Goal: Transaction & Acquisition: Purchase product/service

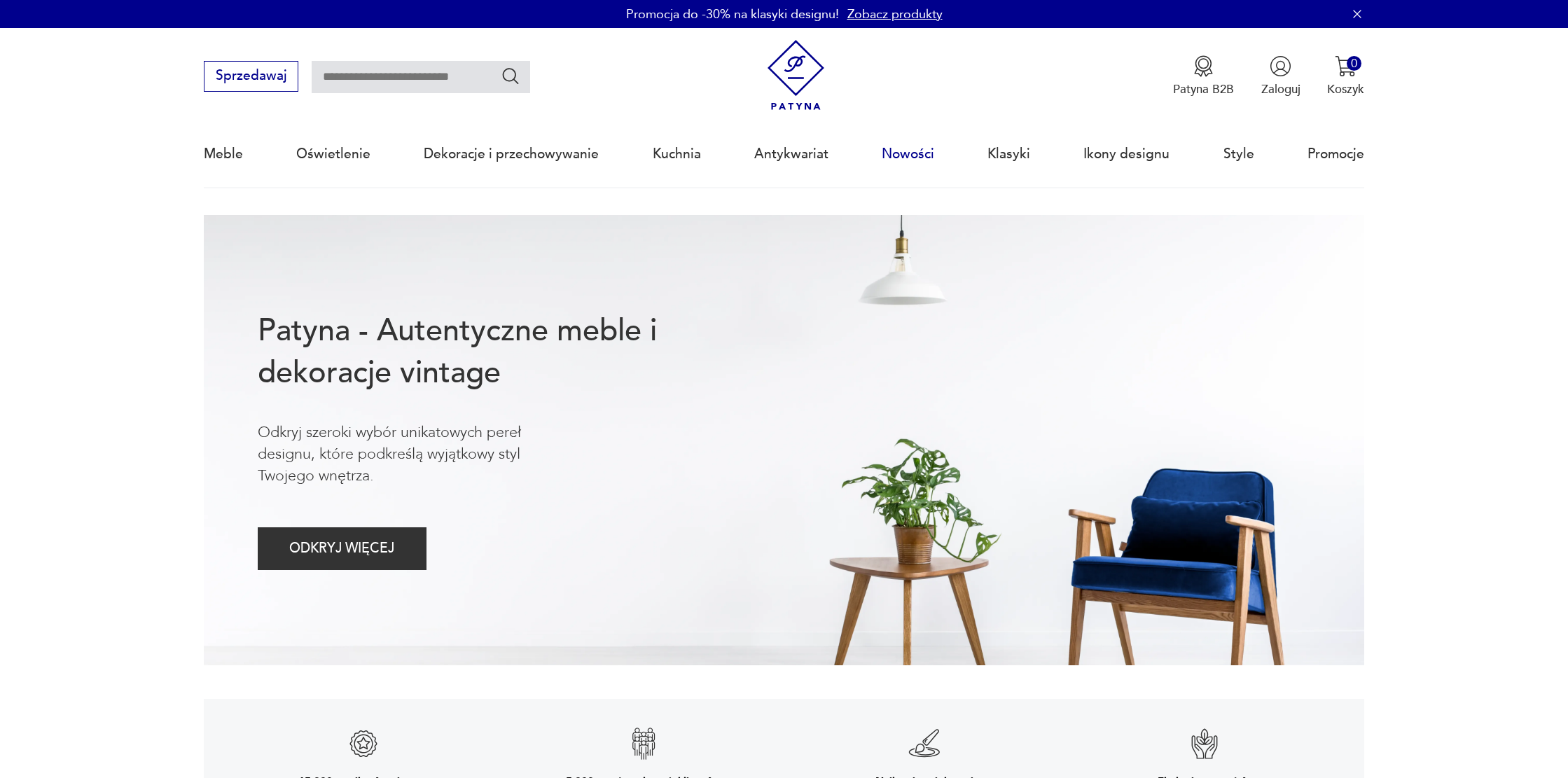
click at [882, 156] on link "Nowości" at bounding box center [907, 154] width 52 height 64
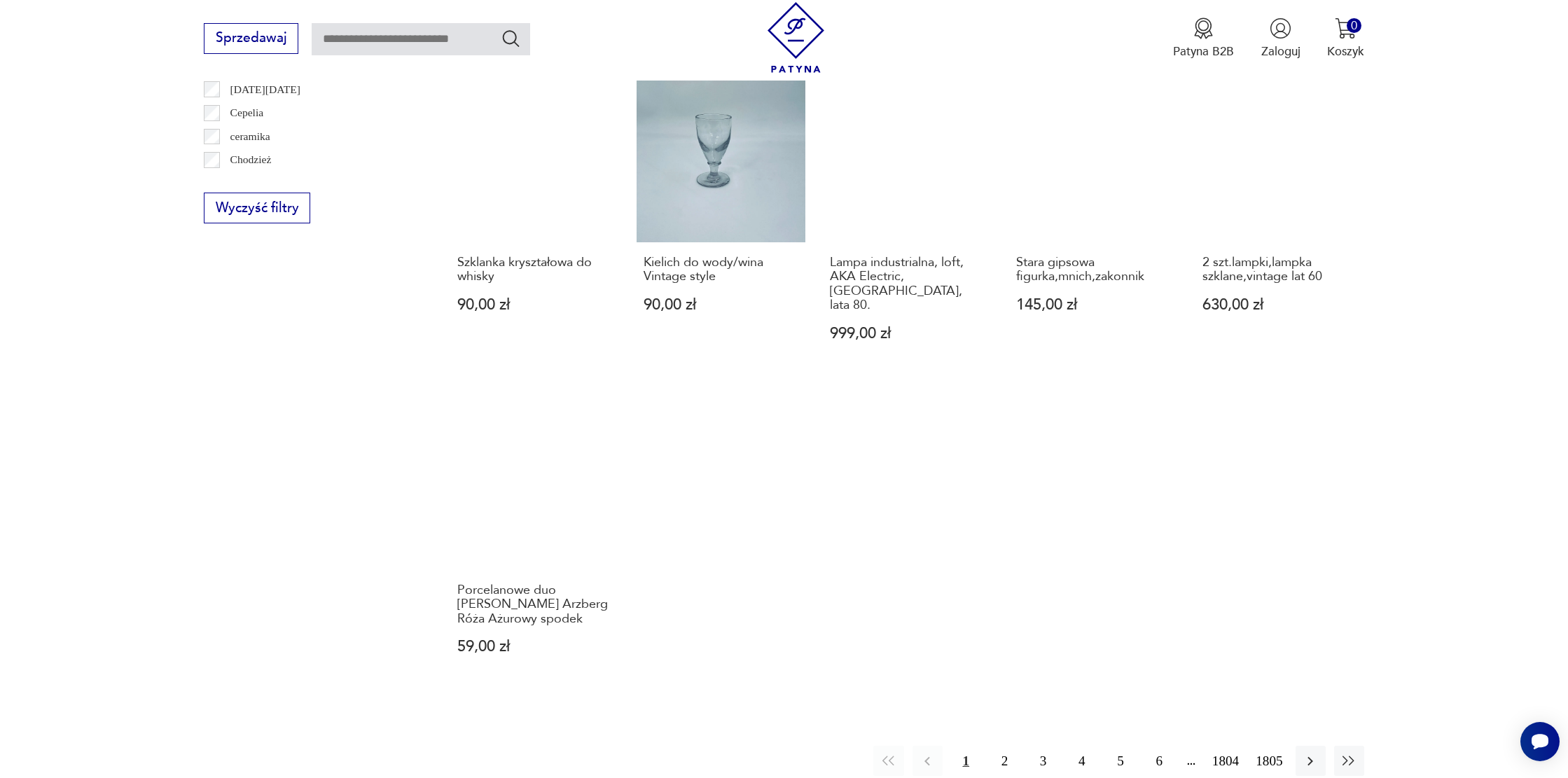
scroll to position [992, 0]
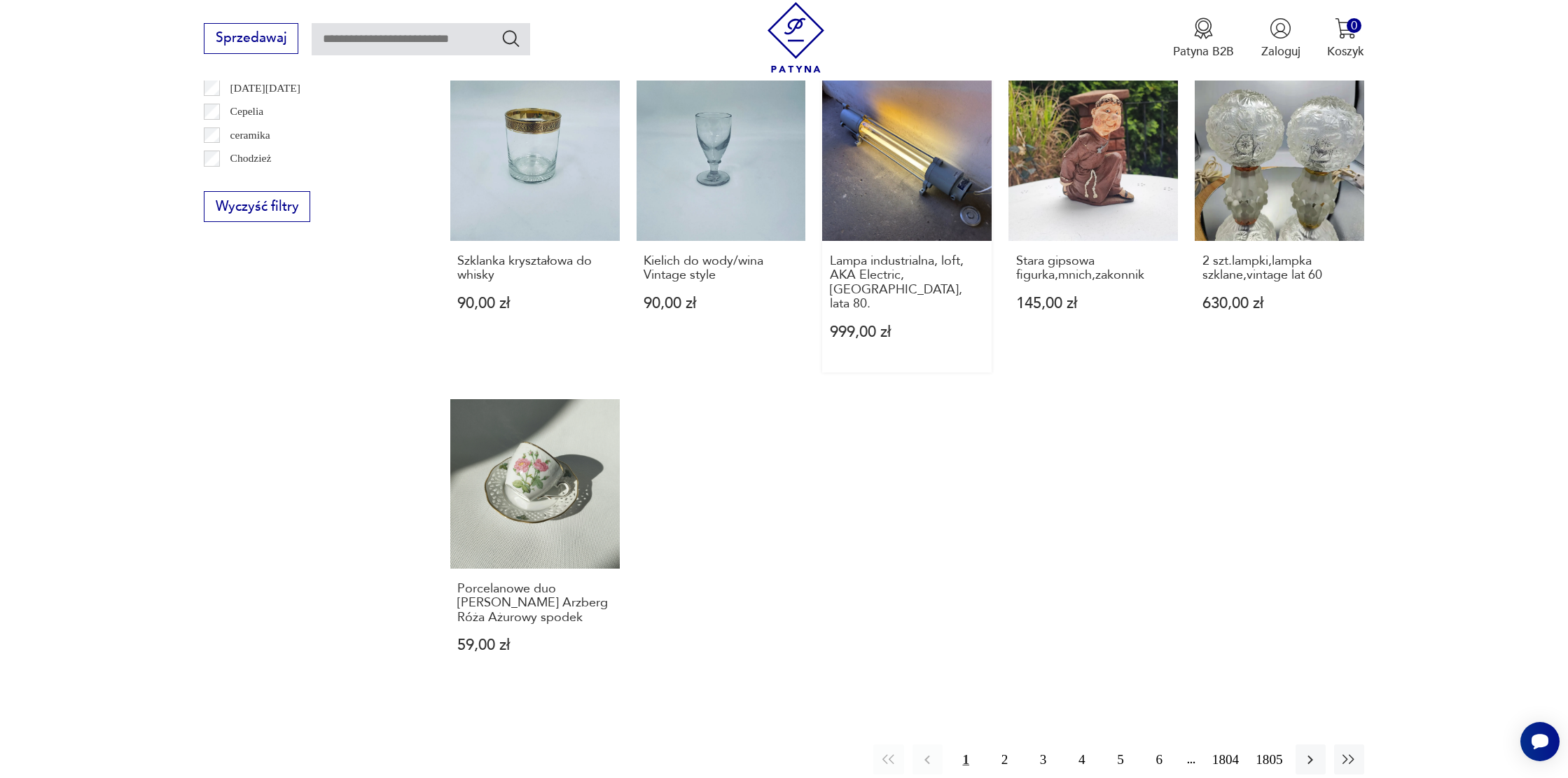
click at [870, 155] on link "Lampa industrialna, loft, AKA Electric, [GEOGRAPHIC_DATA], lata 80. 999,00 zł" at bounding box center [907, 222] width 169 height 301
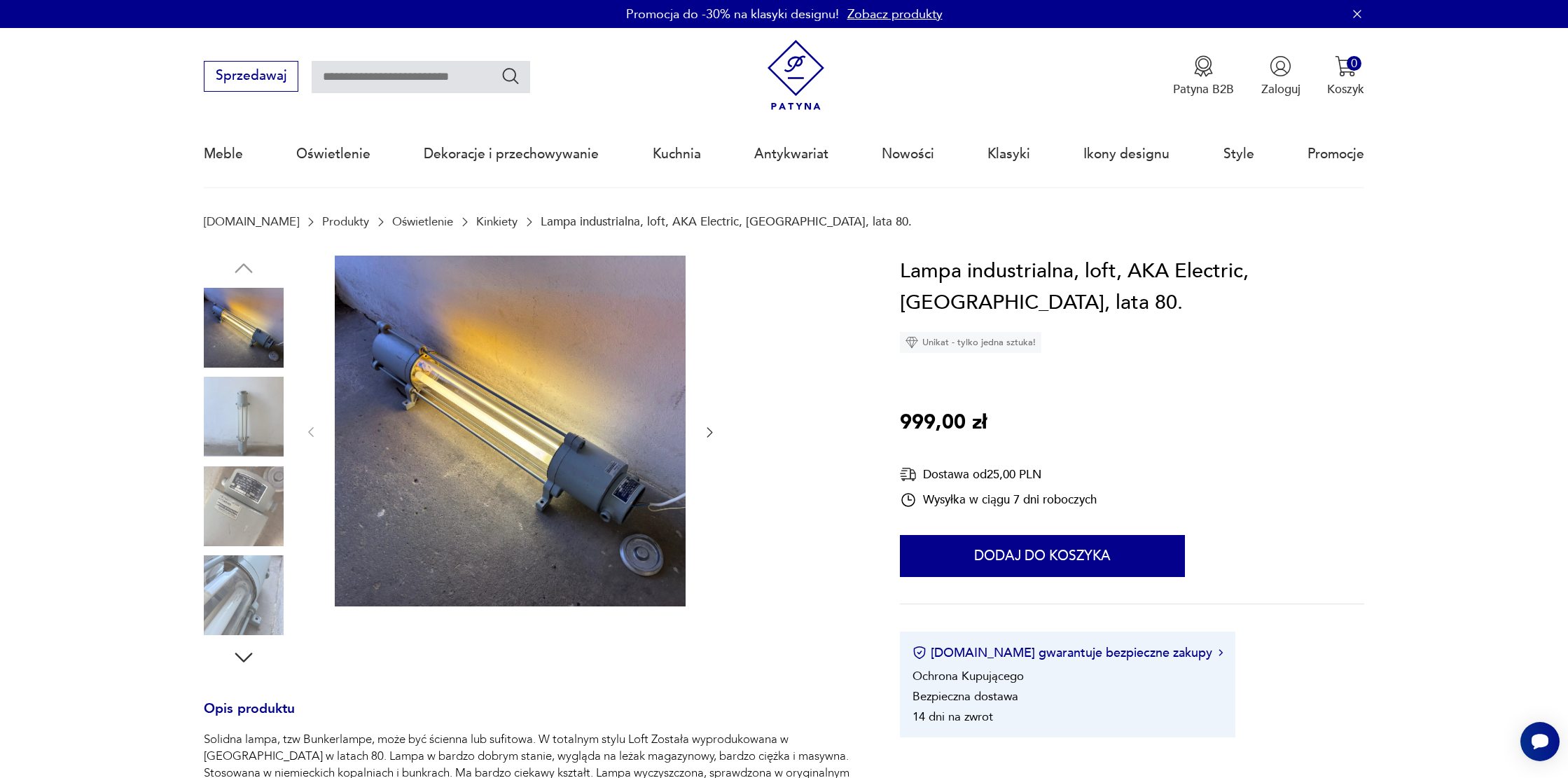
click at [614, 427] on img at bounding box center [510, 431] width 351 height 351
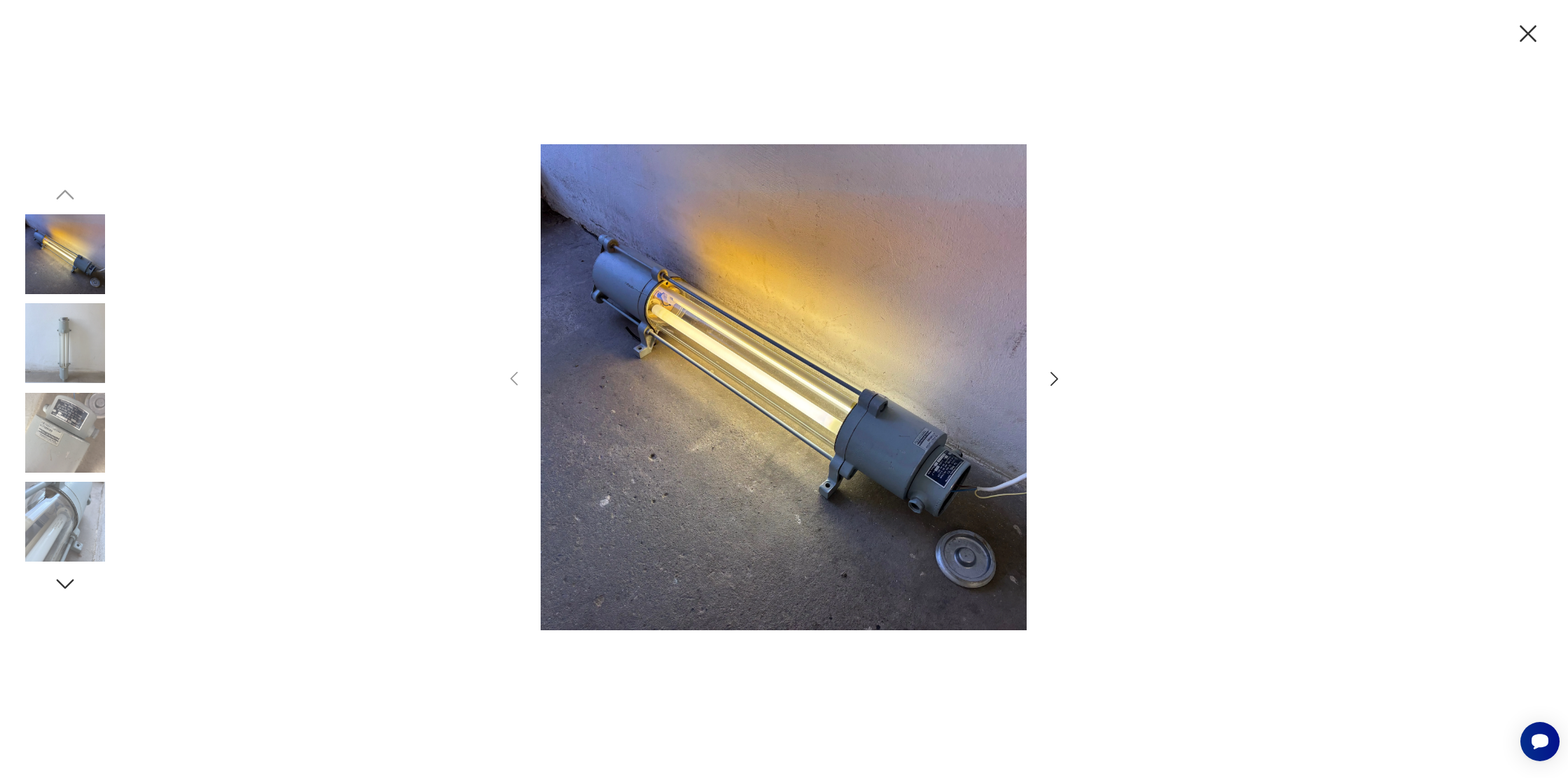
click at [62, 352] on img at bounding box center [65, 343] width 79 height 80
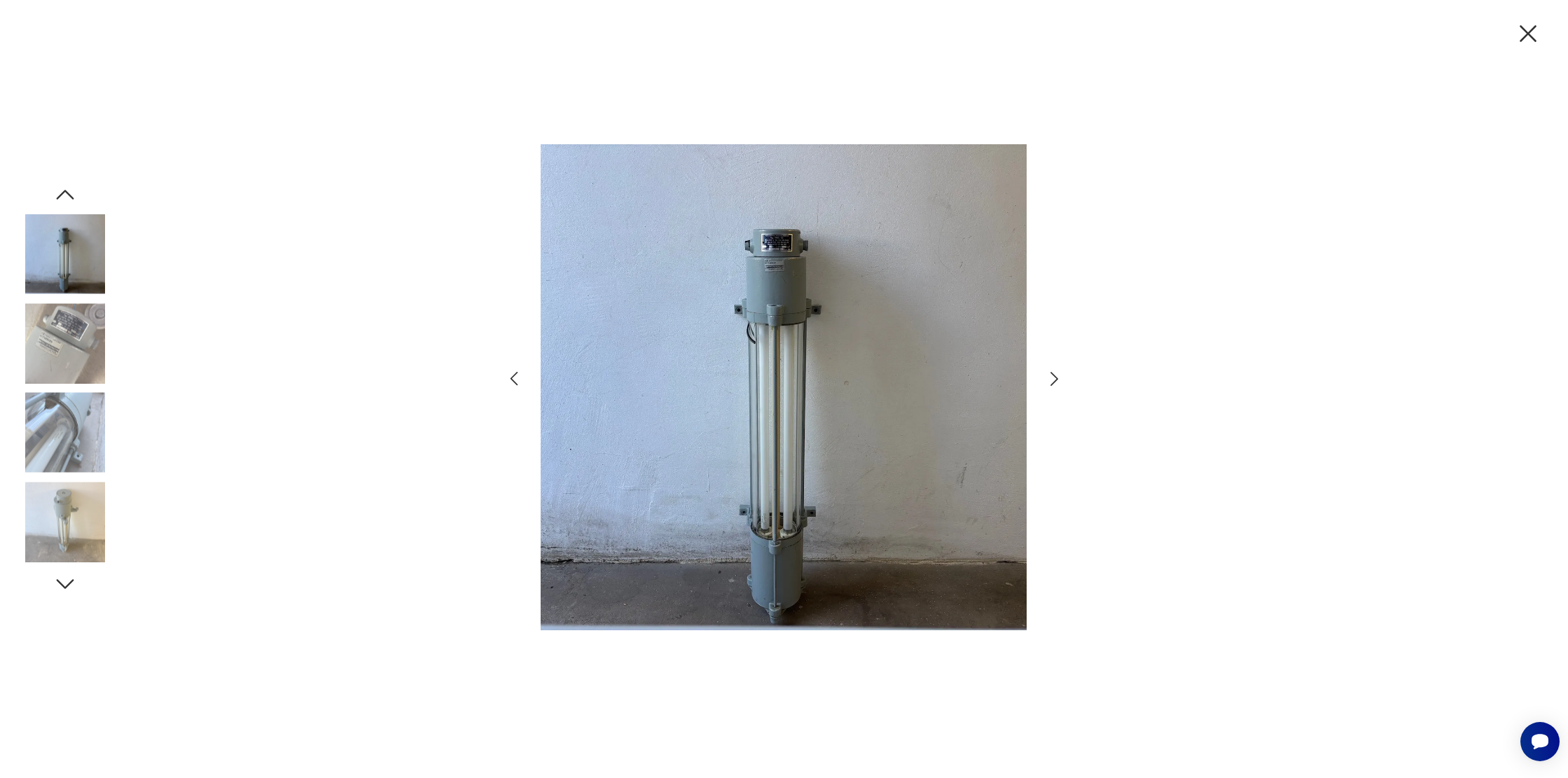
click at [67, 427] on img at bounding box center [65, 433] width 79 height 80
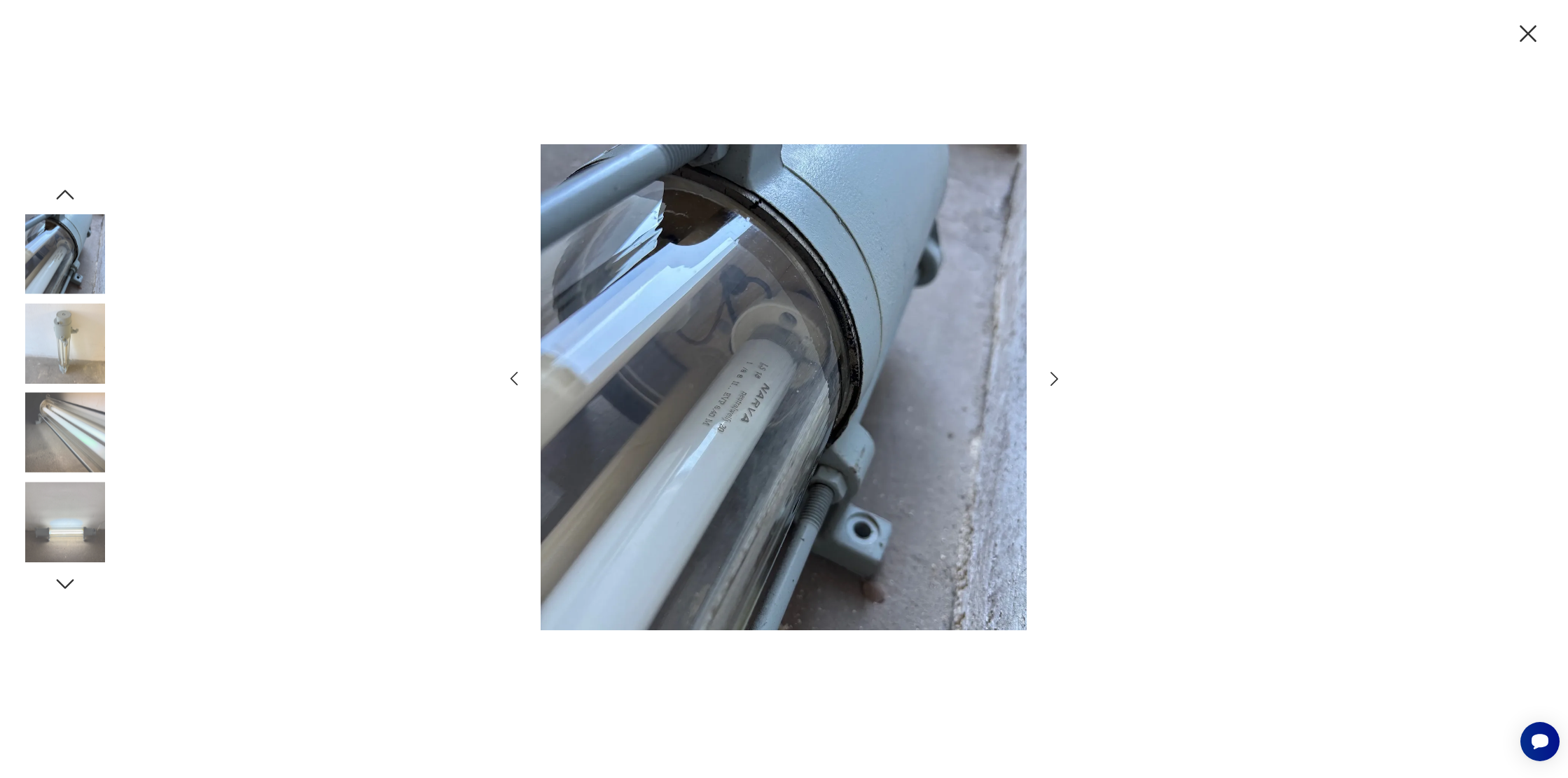
click at [59, 440] on img at bounding box center [65, 433] width 79 height 80
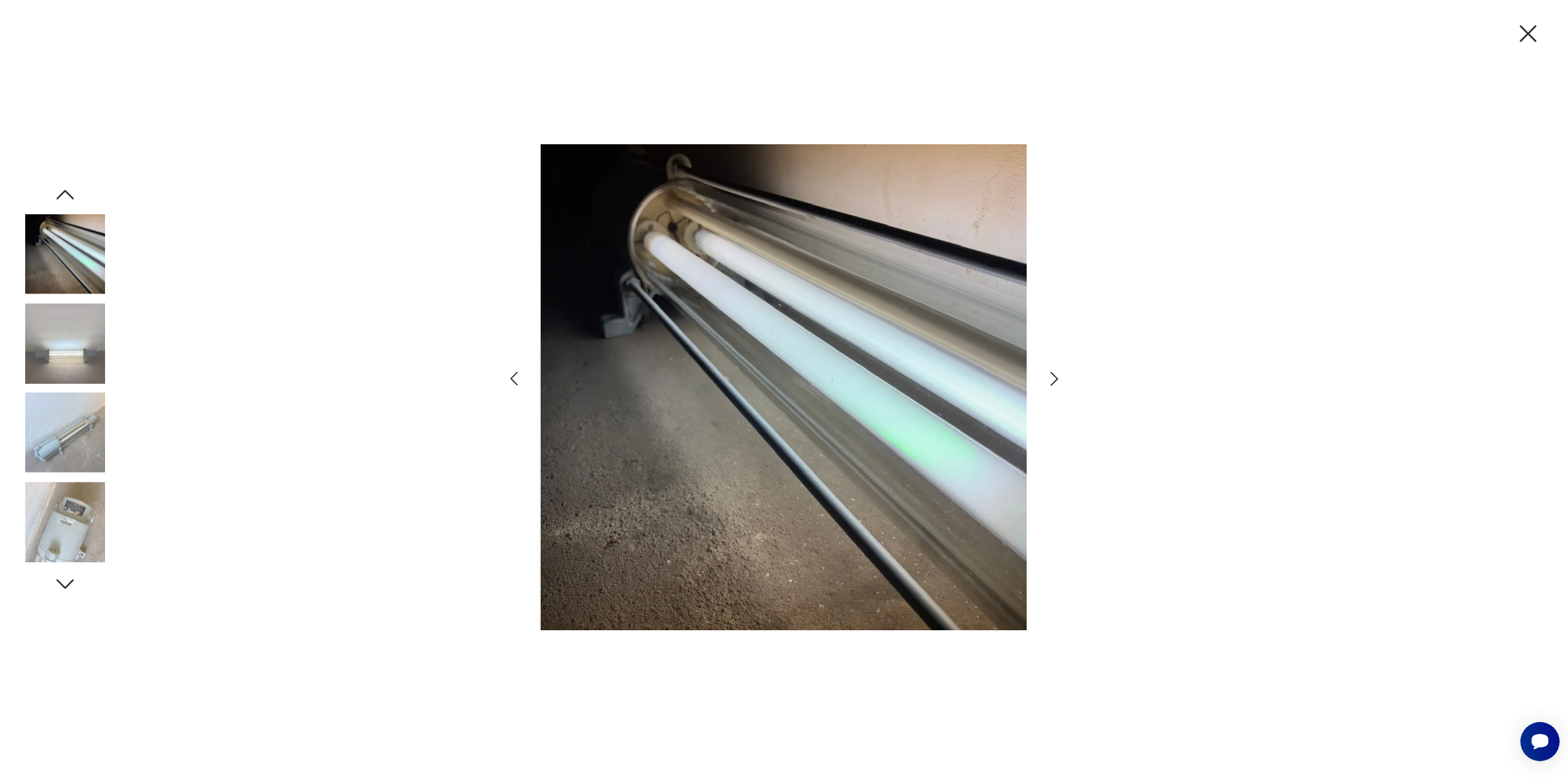
click at [59, 440] on img at bounding box center [65, 433] width 79 height 80
